Goal: Task Accomplishment & Management: Manage account settings

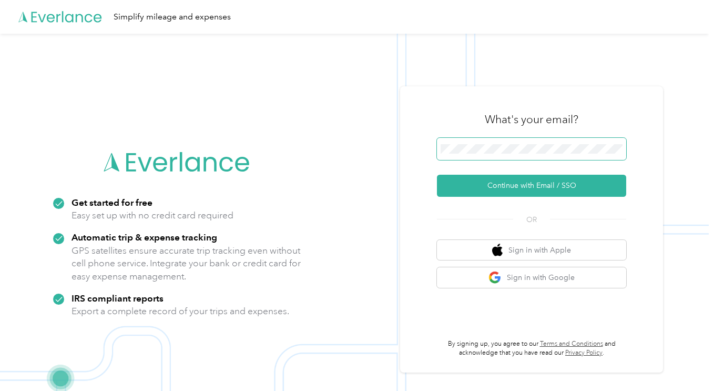
click at [511, 154] on span at bounding box center [531, 149] width 189 height 22
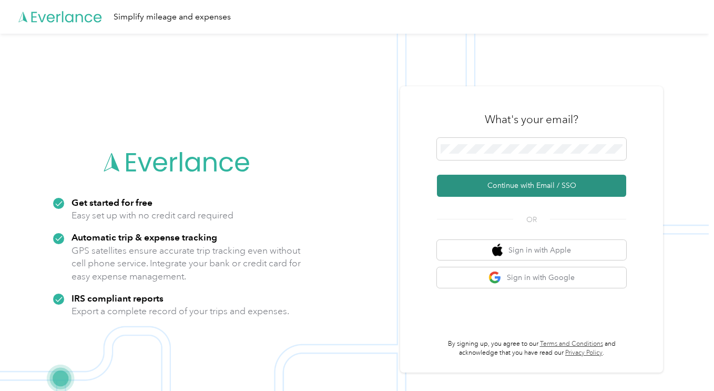
click at [554, 185] on button "Continue with Email / SSO" at bounding box center [531, 186] width 189 height 22
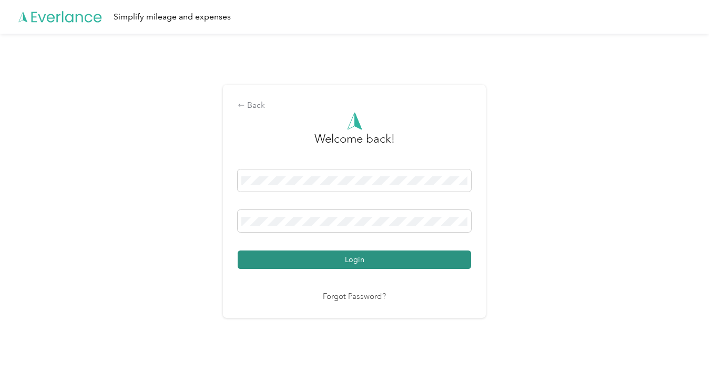
click at [373, 257] on button "Login" at bounding box center [355, 259] width 234 height 18
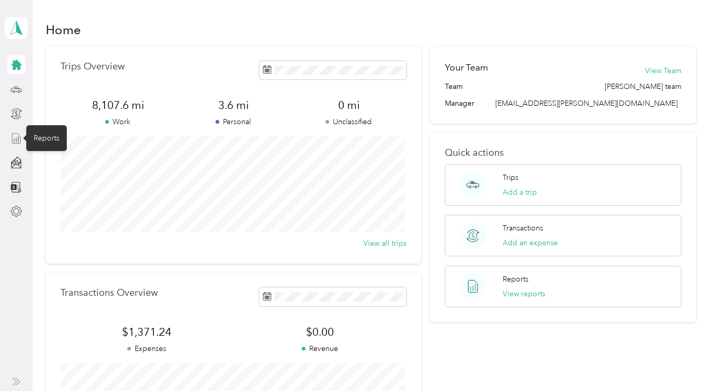
click at [16, 136] on icon at bounding box center [17, 139] width 12 height 12
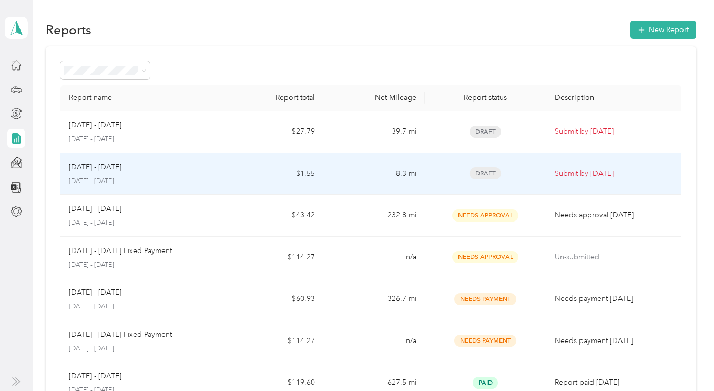
click at [476, 171] on span "Draft" at bounding box center [486, 173] width 32 height 12
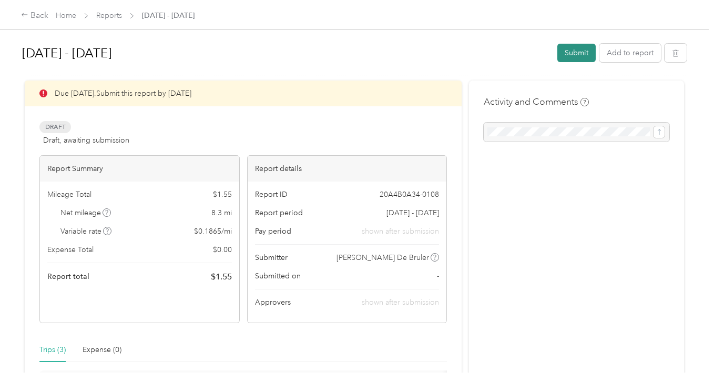
click at [570, 53] on button "Submit" at bounding box center [577, 53] width 38 height 18
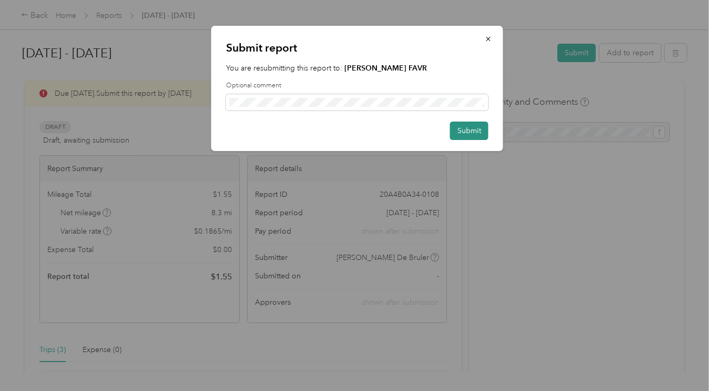
click at [474, 129] on button "Submit" at bounding box center [469, 131] width 38 height 18
